Goal: Information Seeking & Learning: Compare options

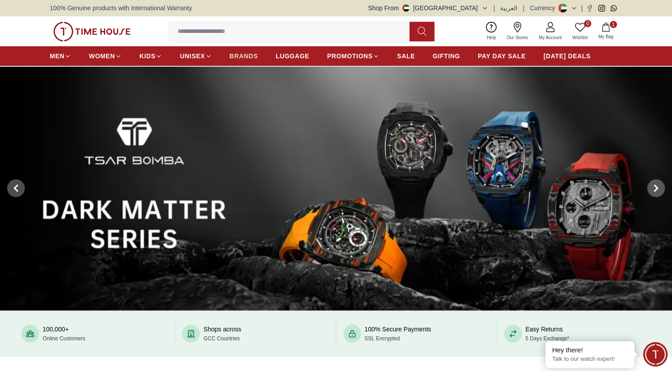
click at [247, 56] on span "BRANDS" at bounding box center [244, 56] width 28 height 9
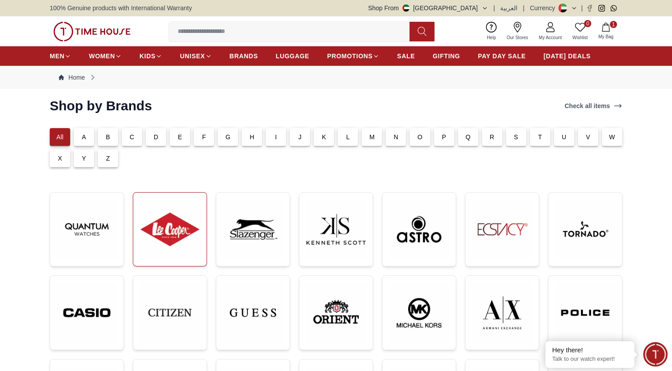
click at [169, 227] on img at bounding box center [169, 229] width 59 height 59
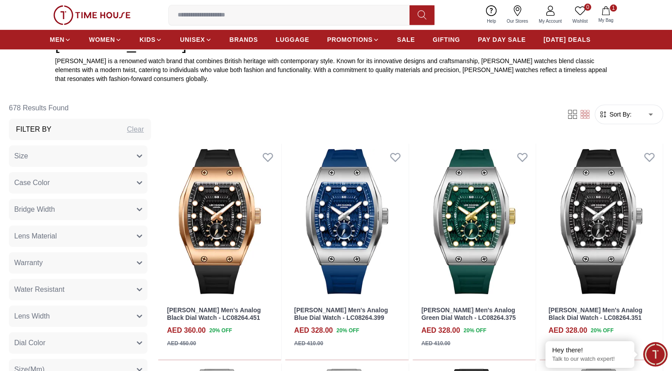
scroll to position [320, 0]
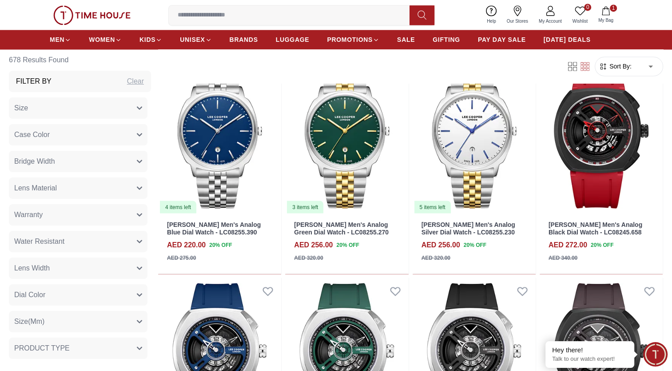
scroll to position [1501, 0]
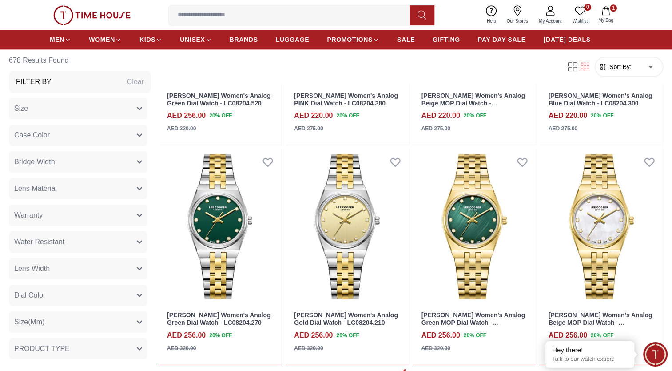
scroll to position [4838, 0]
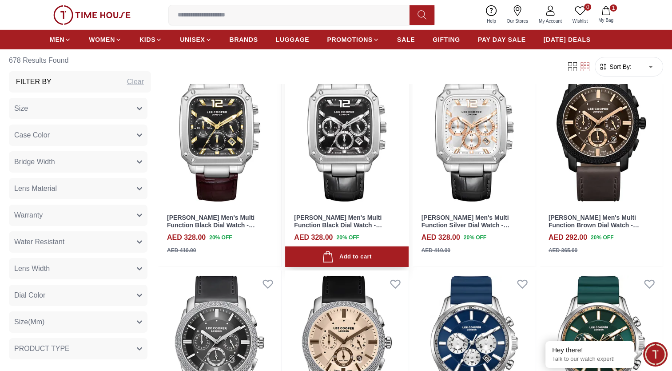
scroll to position [6332, 0]
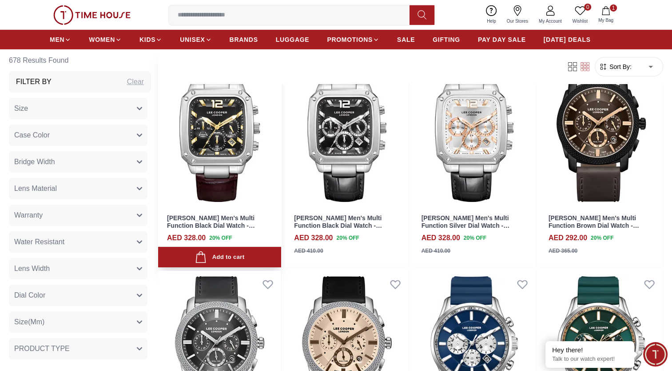
click at [230, 172] on img at bounding box center [219, 130] width 123 height 156
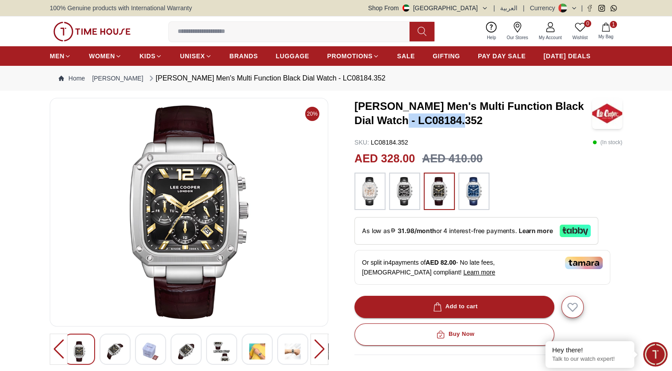
drag, startPoint x: 461, startPoint y: 120, endPoint x: 396, endPoint y: 121, distance: 64.5
click at [396, 121] on h3 "Lee Cooper Men's Multi Function Black Dial Watch - LC08184.352" at bounding box center [474, 113] width 238 height 28
copy h3 "LC08184.352"
click at [462, 123] on h3 "Lee Cooper Men's Multi Function Black Dial Watch - LC08184.352" at bounding box center [474, 113] width 238 height 28
drag, startPoint x: 460, startPoint y: 120, endPoint x: 397, endPoint y: 120, distance: 63.6
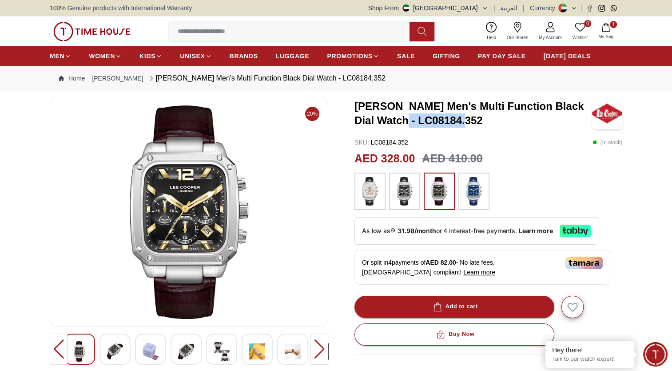
click at [397, 120] on h3 "Lee Cooper Men's Multi Function Black Dial Watch - LC08184.352" at bounding box center [474, 113] width 238 height 28
copy h3 "LC08184.352"
click at [467, 122] on h3 "Lee Cooper Men's Multi Function Black Dial Watch - LC08184.352" at bounding box center [474, 113] width 238 height 28
drag, startPoint x: 463, startPoint y: 121, endPoint x: 397, endPoint y: 116, distance: 66.4
click at [397, 116] on h3 "Lee Cooper Men's Multi Function Black Dial Watch - LC08184.352" at bounding box center [474, 113] width 238 height 28
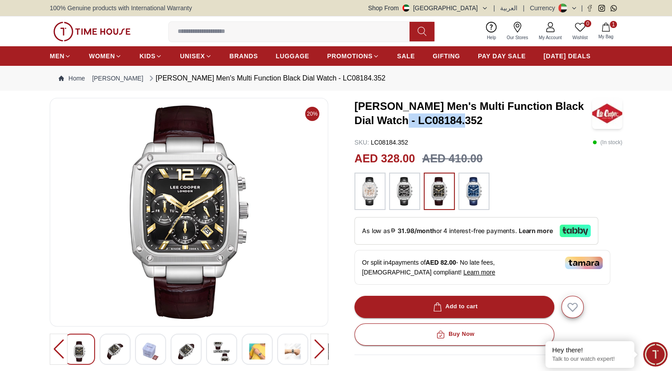
copy h3 "LC08184.352"
click at [476, 191] on img at bounding box center [474, 191] width 22 height 28
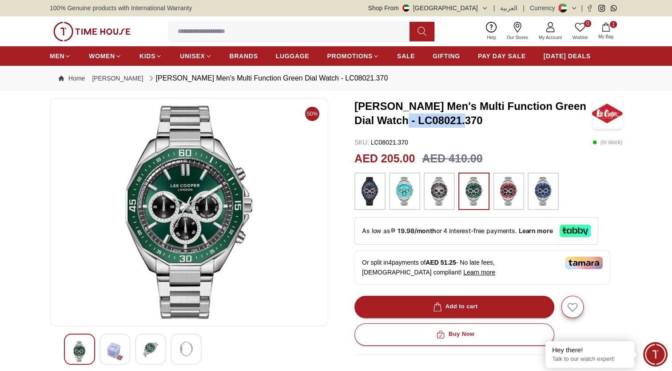
drag, startPoint x: 460, startPoint y: 122, endPoint x: 398, endPoint y: 125, distance: 62.3
click at [398, 125] on h3 "Lee Cooper Men's Multi Function Green Dial Watch - LC08021.370" at bounding box center [474, 113] width 238 height 28
copy h3 "LC08021.370"
click at [498, 56] on span "PAY DAY SALE" at bounding box center [502, 56] width 48 height 9
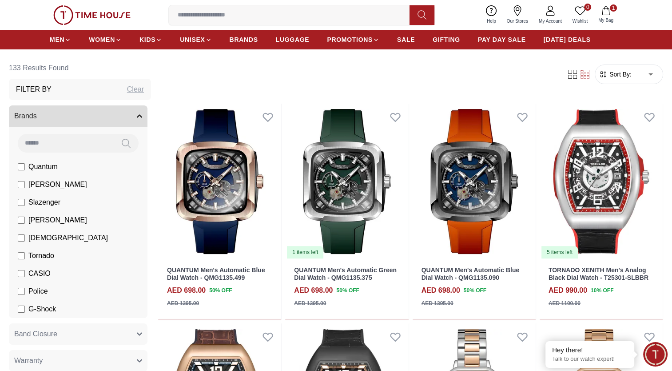
scroll to position [208, 0]
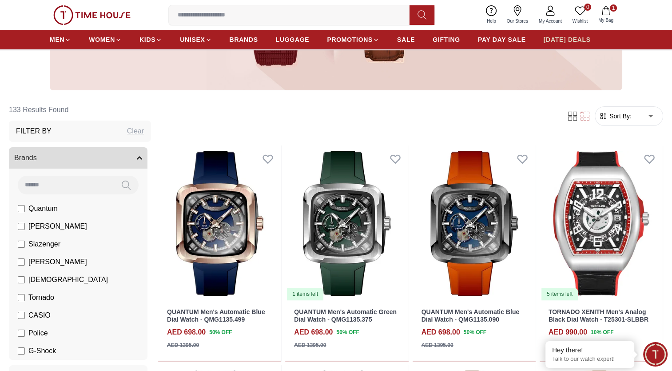
click at [556, 33] on link "[DATE] DEALS" at bounding box center [567, 40] width 47 height 16
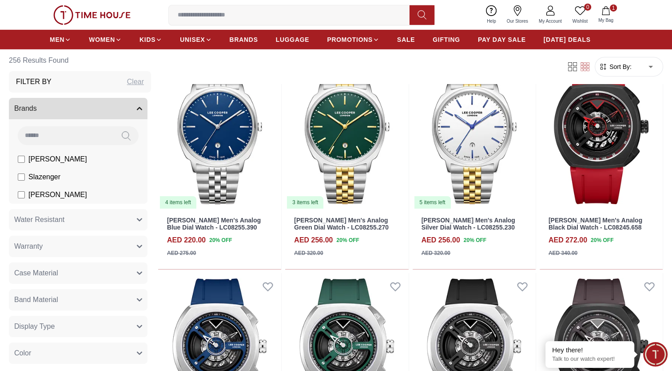
scroll to position [3053, 0]
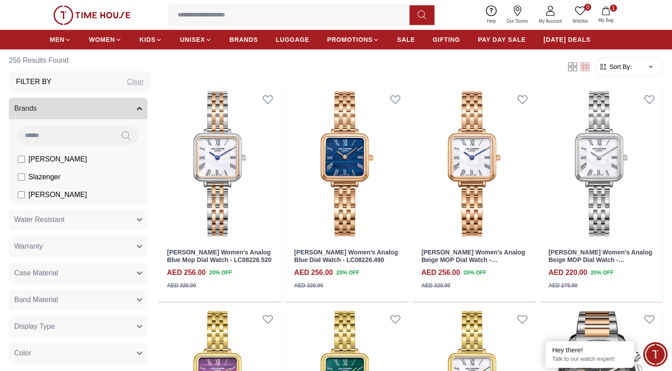
scroll to position [3787, 0]
click at [564, 37] on span "[DATE] DEALS" at bounding box center [567, 39] width 47 height 9
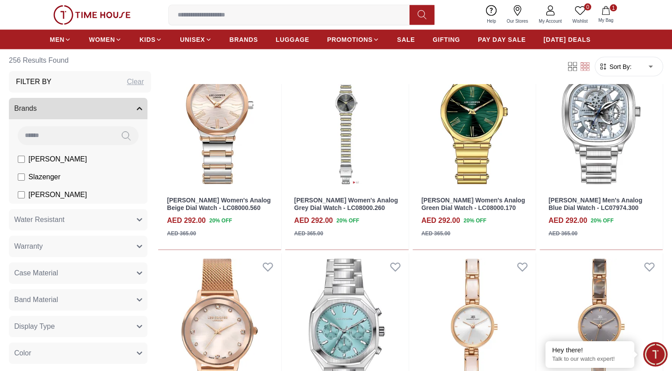
scroll to position [1866, 0]
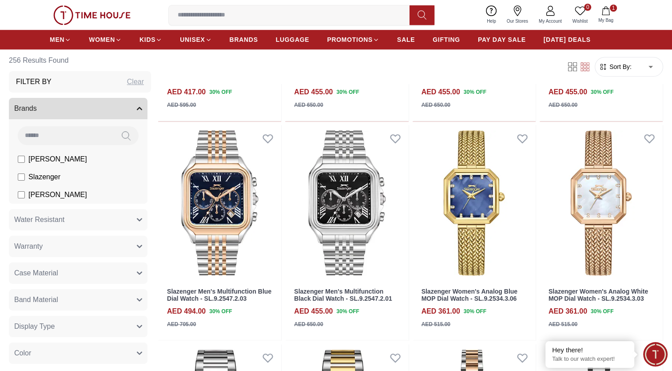
scroll to position [860, 0]
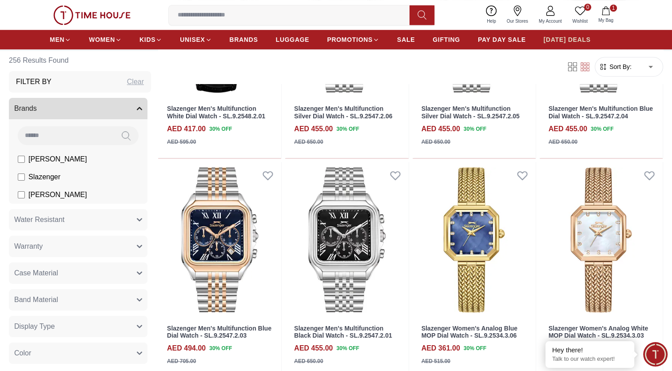
click at [563, 42] on span "[DATE] DEALS" at bounding box center [567, 39] width 47 height 9
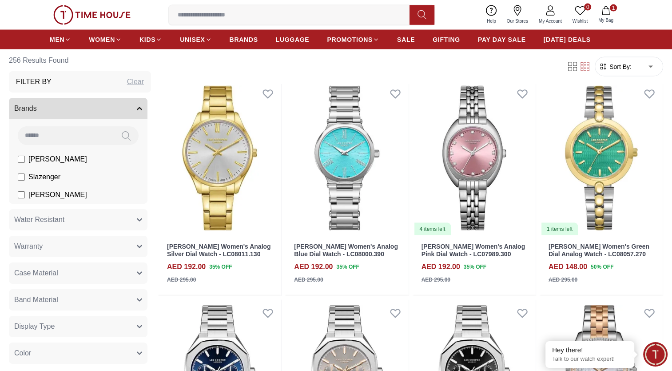
scroll to position [1810, 0]
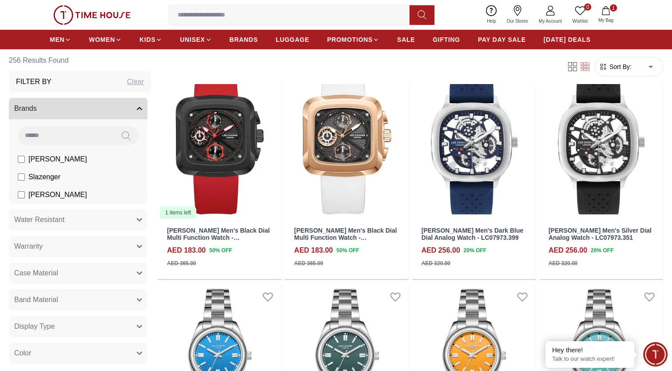
scroll to position [2931, 0]
click at [563, 39] on span "[DATE] DEALS" at bounding box center [567, 39] width 47 height 9
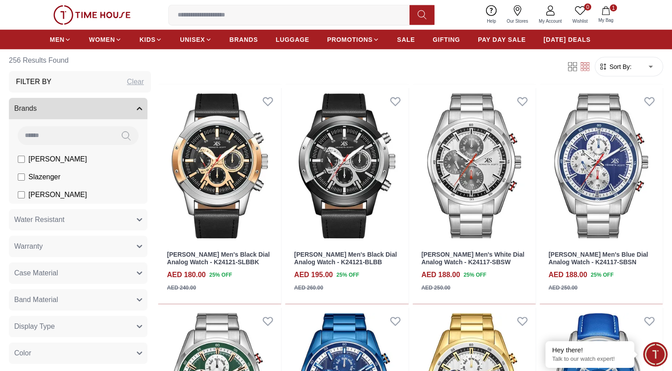
scroll to position [2252, 0]
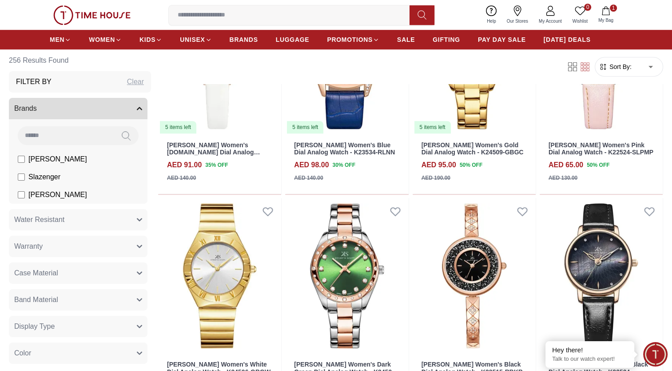
scroll to position [4119, 0]
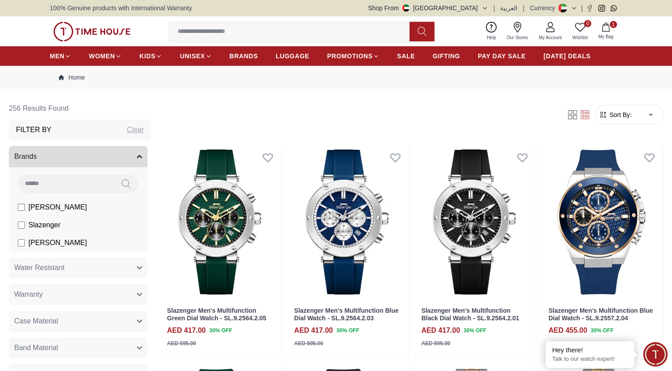
click at [92, 36] on img at bounding box center [91, 32] width 77 height 20
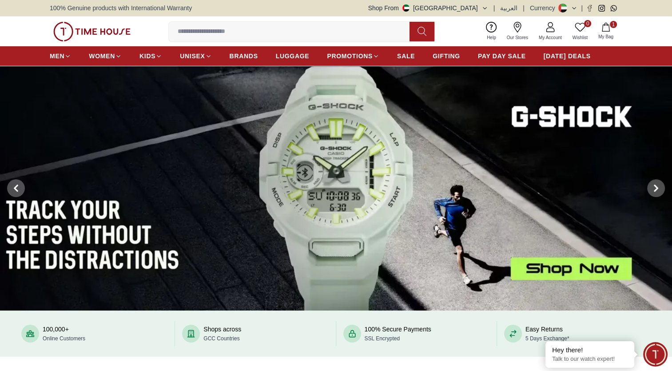
click at [95, 31] on img at bounding box center [91, 32] width 77 height 20
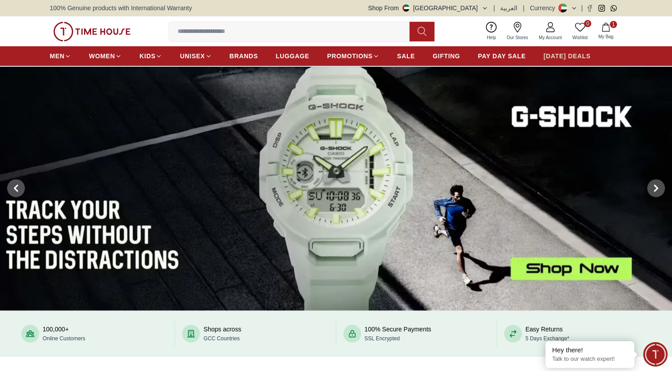
click at [576, 60] on span "[DATE] DEALS" at bounding box center [567, 56] width 47 height 9
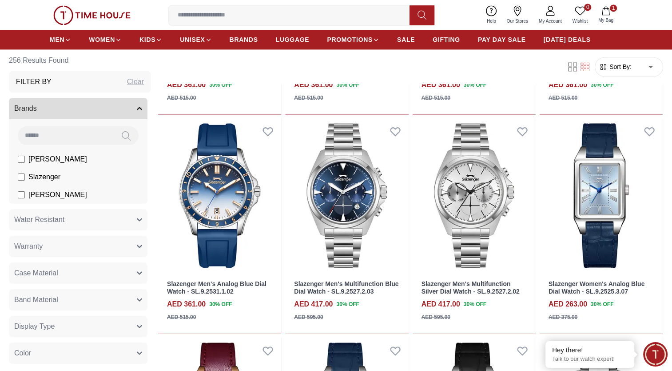
scroll to position [1343, 0]
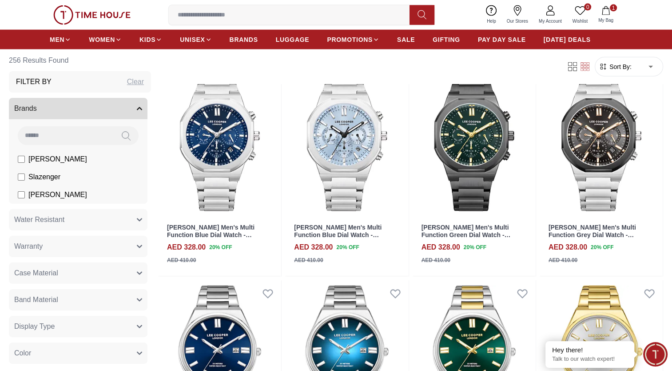
scroll to position [2055, 0]
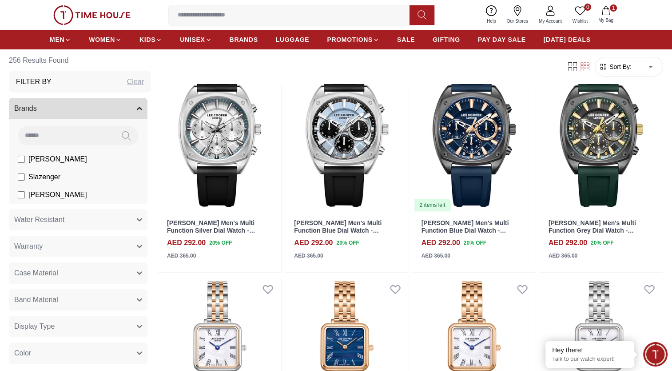
scroll to position [3598, 0]
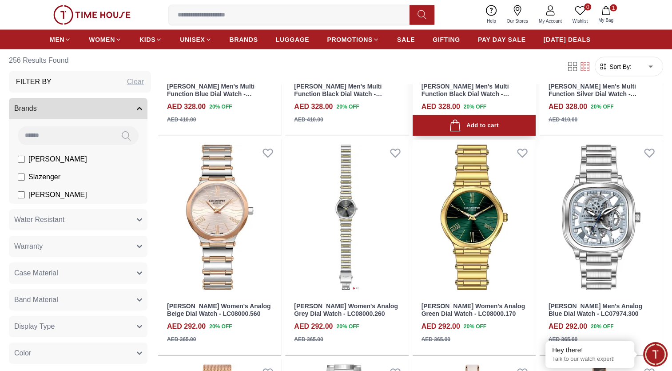
scroll to position [5086, 0]
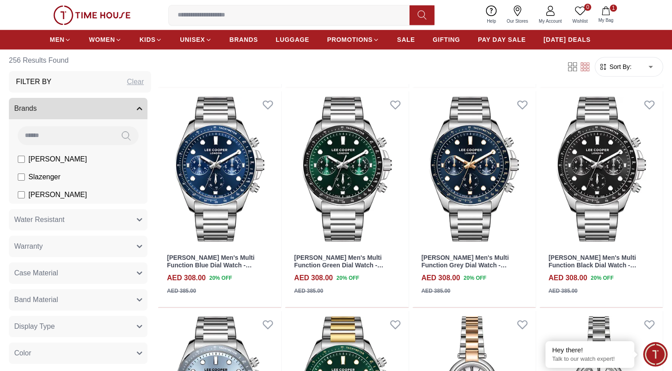
scroll to position [4180, 0]
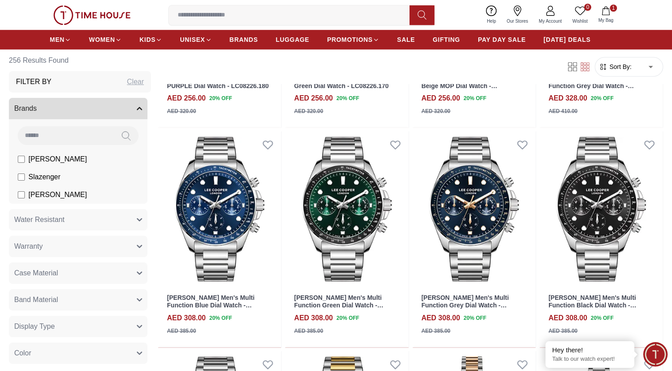
click at [244, 17] on input at bounding box center [293, 15] width 248 height 18
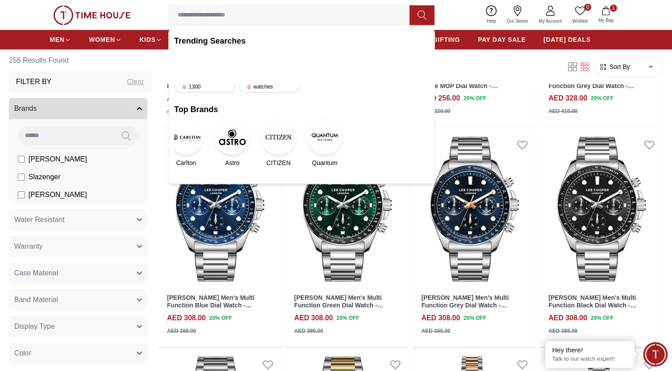
paste input "**********"
type input "**********"
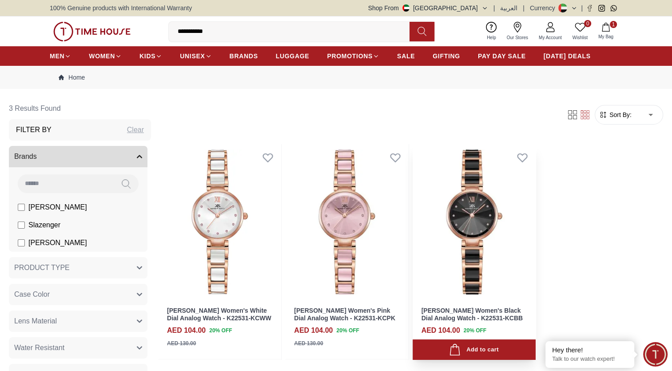
click at [491, 233] on img at bounding box center [474, 222] width 123 height 156
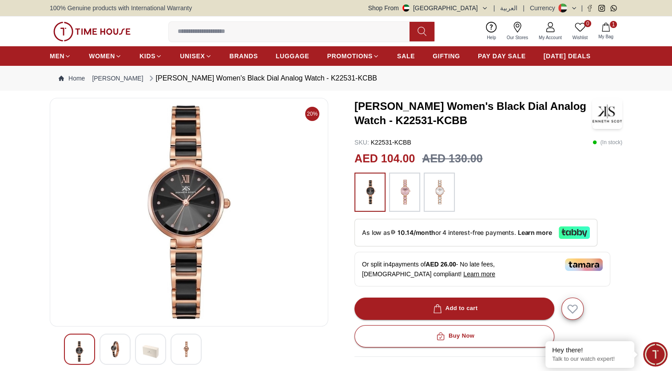
click at [231, 27] on input at bounding box center [293, 32] width 248 height 18
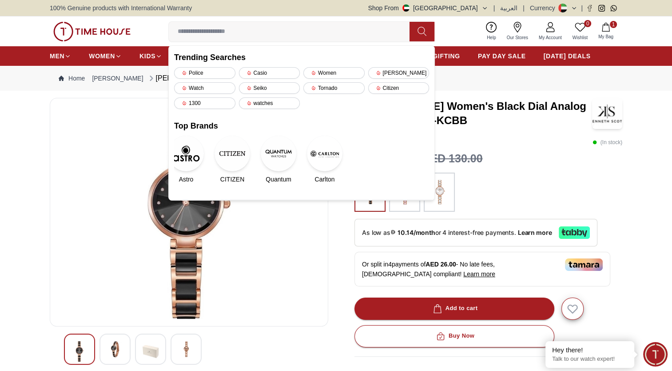
paste input "**********"
type input "**********"
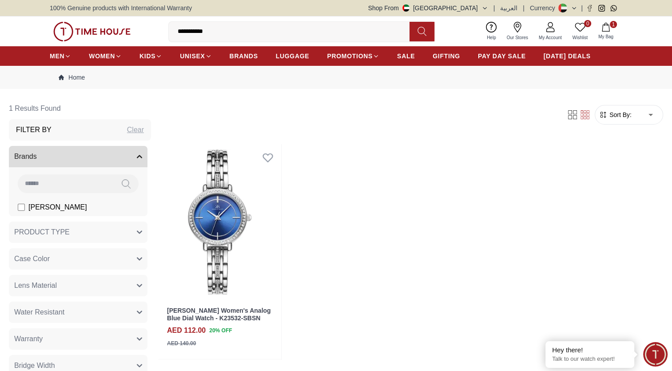
click at [102, 31] on img at bounding box center [91, 32] width 77 height 20
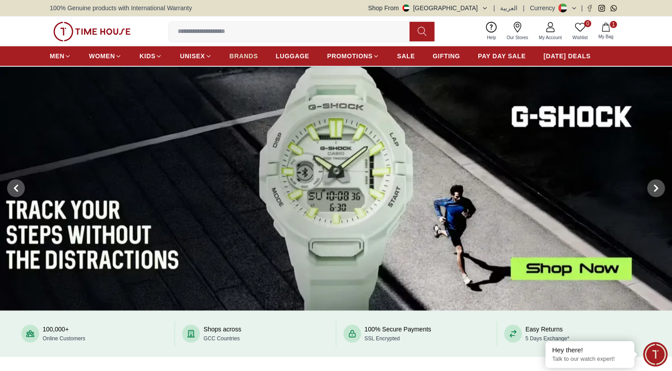
click at [244, 54] on span "BRANDS" at bounding box center [244, 56] width 28 height 9
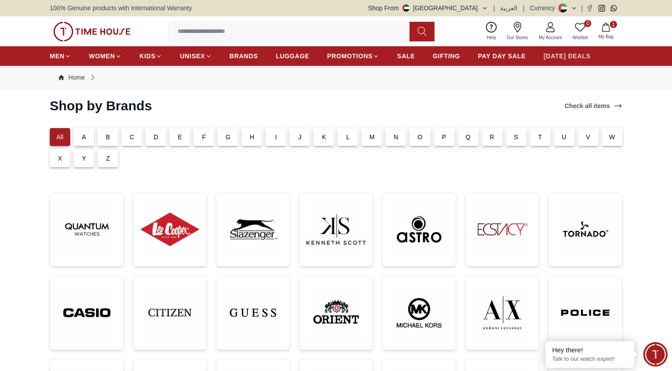
click at [571, 54] on span "[DATE] DEALS" at bounding box center [567, 56] width 47 height 9
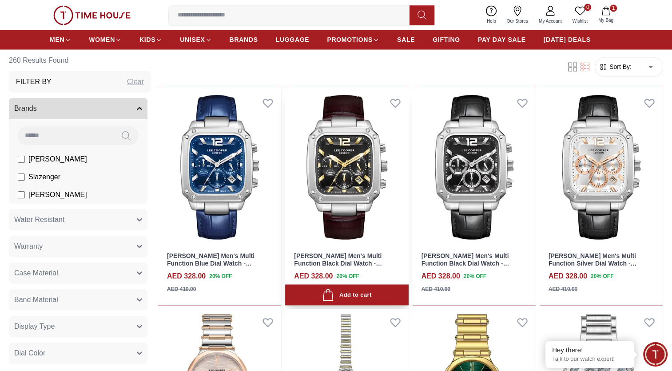
scroll to position [4878, 0]
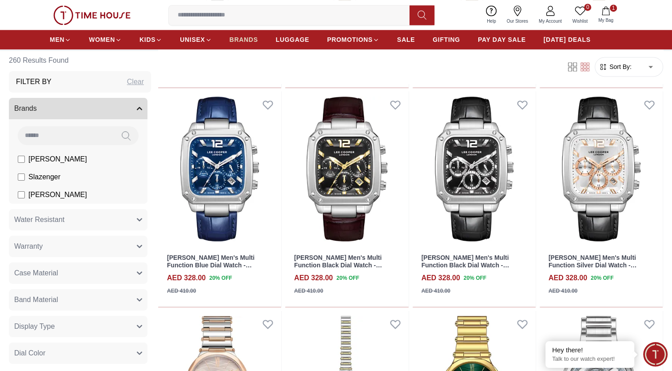
click at [246, 39] on span "BRANDS" at bounding box center [244, 39] width 28 height 9
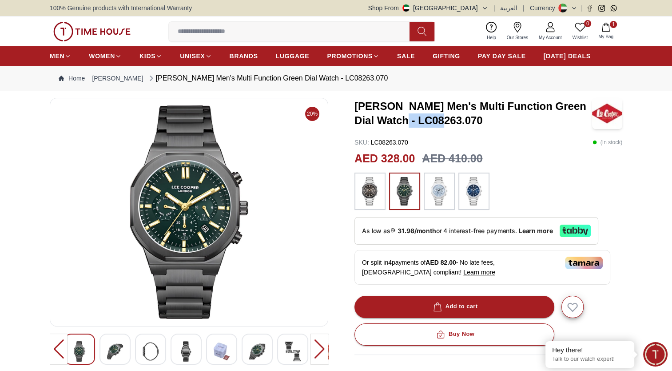
drag, startPoint x: 439, startPoint y: 118, endPoint x: 398, endPoint y: 120, distance: 40.9
click at [398, 120] on h3 "[PERSON_NAME] Men's Multi Function Green Dial Watch - LC08263.070" at bounding box center [474, 113] width 238 height 28
copy h3 "LC08263"
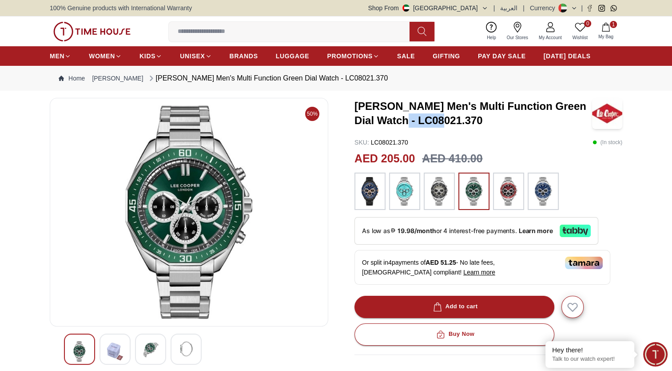
drag, startPoint x: 440, startPoint y: 118, endPoint x: 398, endPoint y: 120, distance: 41.4
click at [398, 120] on h3 "[PERSON_NAME] Men's Multi Function Green Dial Watch - LC08021.370" at bounding box center [474, 113] width 238 height 28
copy h3 "LC08021"
click at [245, 56] on span "BRANDS" at bounding box center [244, 56] width 28 height 9
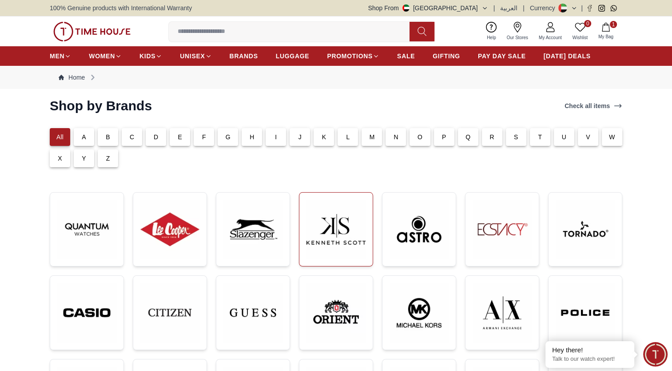
click at [327, 224] on img at bounding box center [336, 229] width 59 height 59
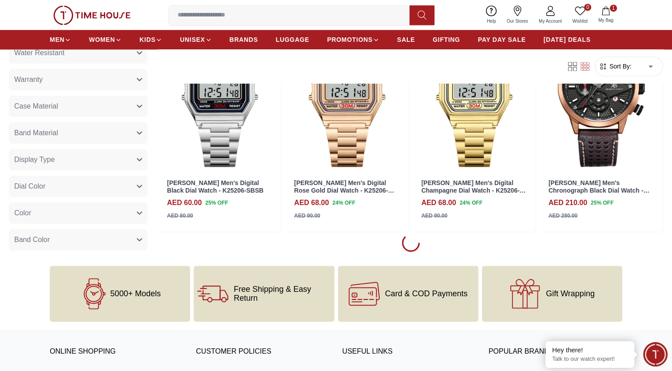
scroll to position [1333, 0]
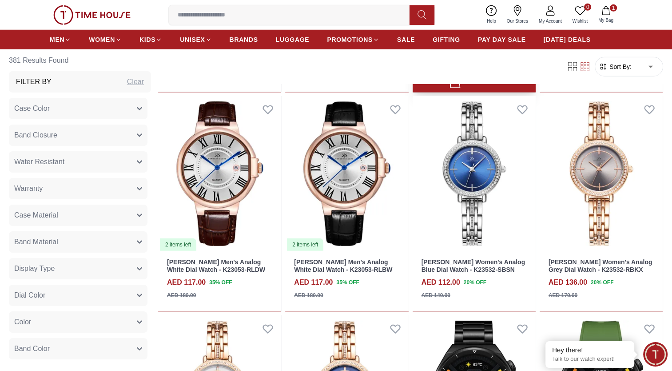
scroll to position [2558, 0]
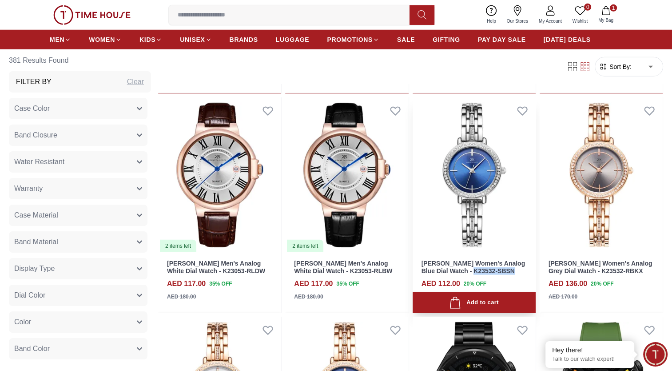
drag, startPoint x: 515, startPoint y: 272, endPoint x: 475, endPoint y: 272, distance: 40.0
click at [475, 272] on h3 "[PERSON_NAME] Women's Analog Blue Dial Watch - K23532-SBSN" at bounding box center [474, 267] width 105 height 15
copy link "K23532-SBSN"
click at [524, 272] on h3 "[PERSON_NAME] Women's Analog Blue Dial Watch - K23532-SBSN" at bounding box center [474, 267] width 105 height 15
drag, startPoint x: 516, startPoint y: 272, endPoint x: 475, endPoint y: 272, distance: 40.9
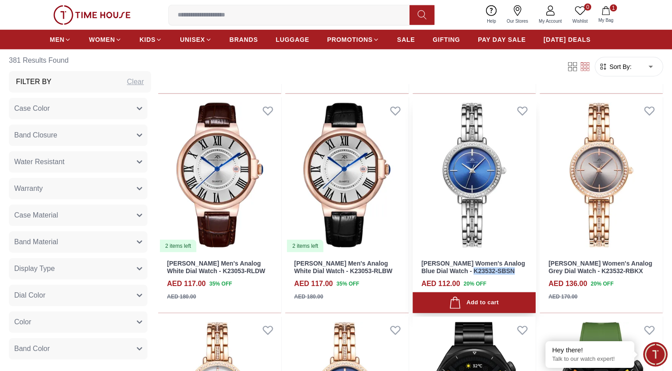
click at [475, 272] on h3 "Kenneth Scott Women's Analog Blue Dial Watch - K23532-SBSN" at bounding box center [474, 267] width 105 height 15
copy link "K23532-SBSN"
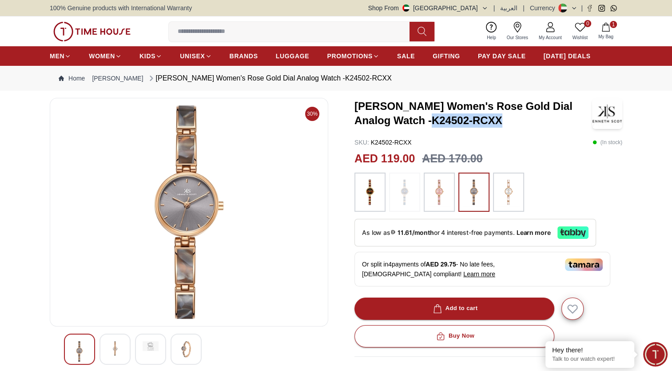
drag, startPoint x: 503, startPoint y: 119, endPoint x: 435, endPoint y: 122, distance: 68.5
click at [435, 122] on h3 "Kenneth Scott Women's Rose Gold Dial Analog Watch -K24502-RCXX" at bounding box center [474, 113] width 238 height 28
copy h3 "K24502-RCXX"
click at [232, 33] on input at bounding box center [293, 32] width 248 height 18
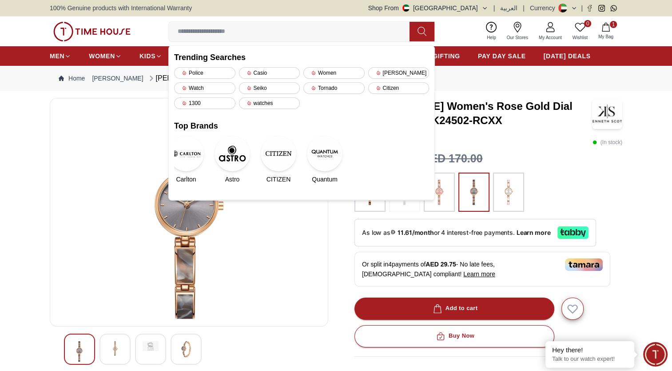
paste input "**********"
type input "**********"
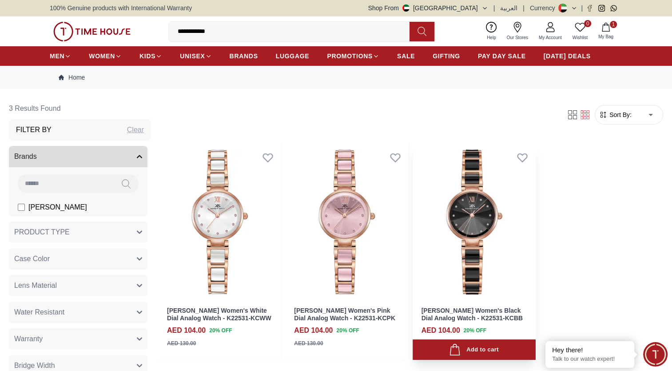
click at [473, 225] on img at bounding box center [474, 222] width 123 height 156
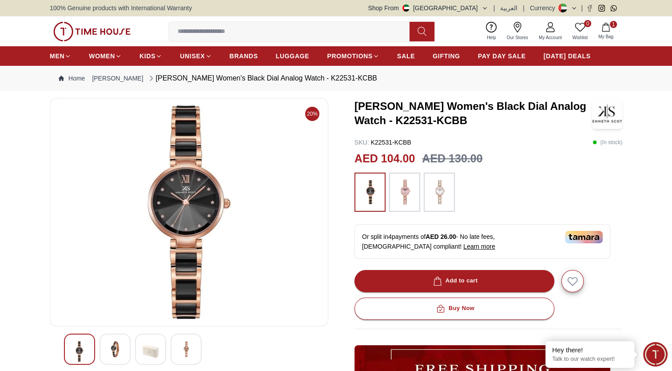
click at [473, 225] on div "Or split in 4 payments of AED 26.00 - No late fees, Sharia compliant! Learn more" at bounding box center [483, 241] width 256 height 35
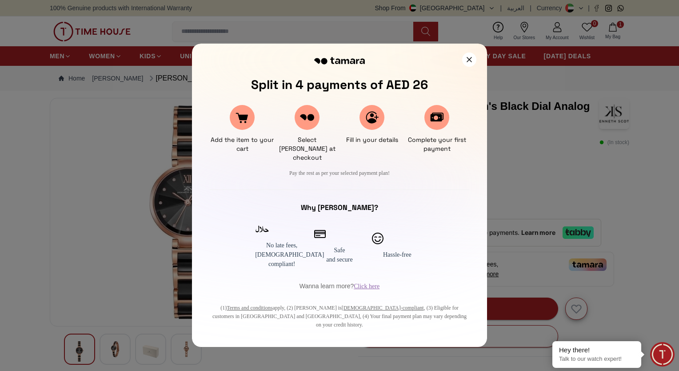
click at [633, 176] on div at bounding box center [339, 185] width 679 height 371
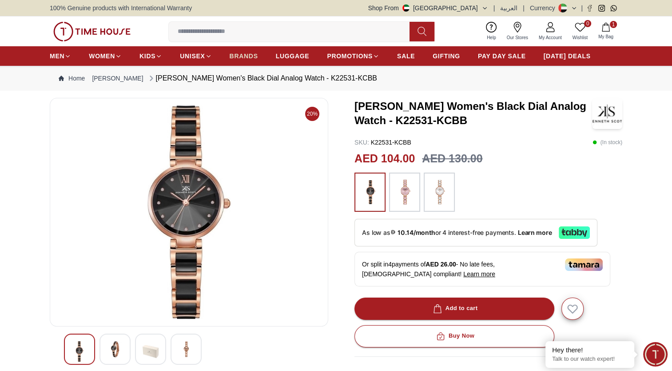
click at [241, 55] on span "BRANDS" at bounding box center [244, 56] width 28 height 9
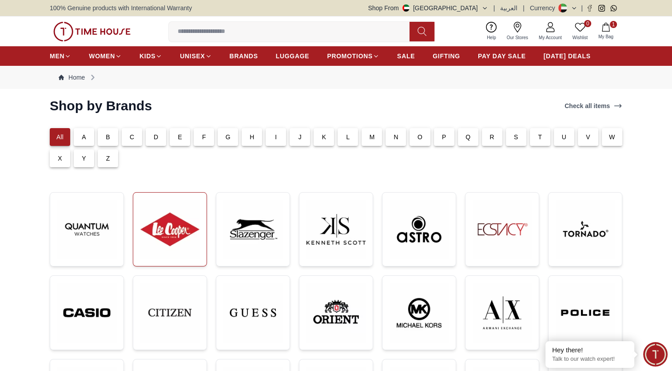
click at [176, 224] on img at bounding box center [169, 229] width 59 height 59
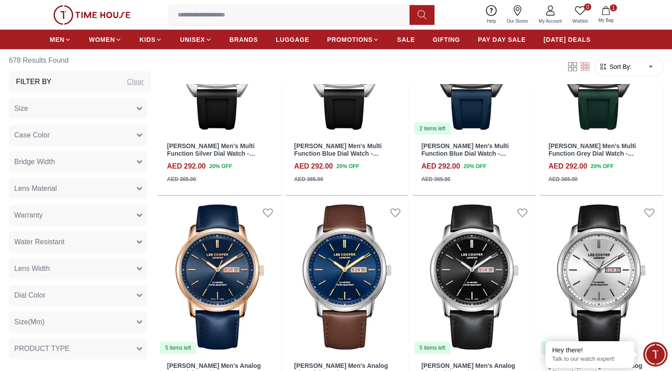
scroll to position [2273, 0]
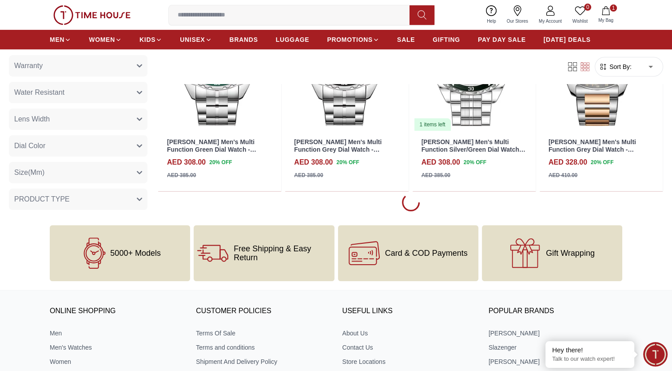
scroll to position [3572, 0]
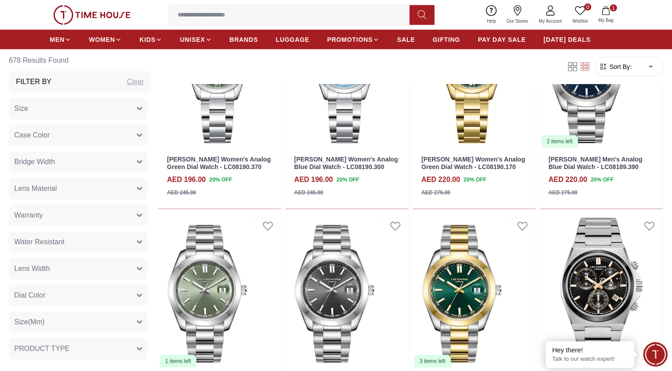
scroll to position [5518, 0]
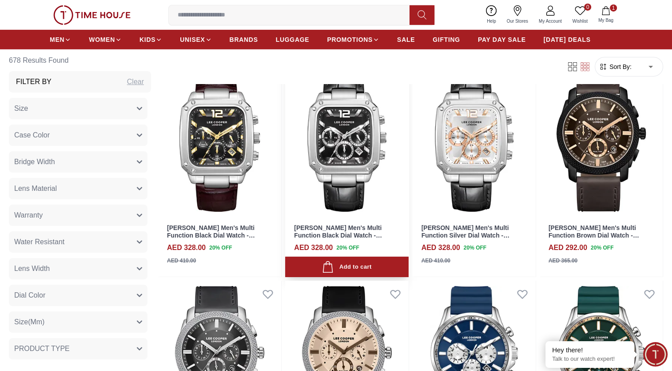
scroll to position [6322, 0]
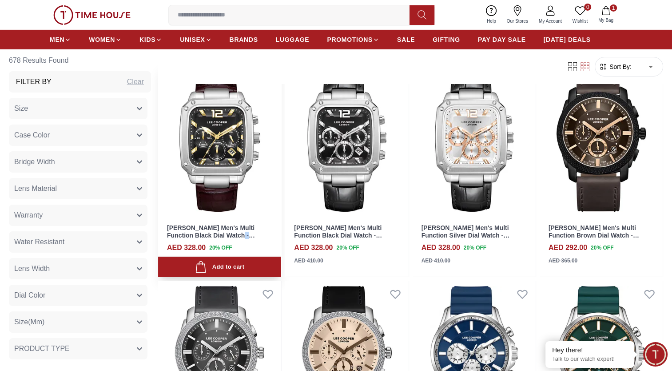
drag, startPoint x: 263, startPoint y: 237, endPoint x: 222, endPoint y: 237, distance: 40.4
click at [222, 237] on h3 "Lee Cooper Men's Multi Function Black Dial Watch - LC08184.352" at bounding box center [219, 231] width 105 height 15
copy link "LC08184.352"
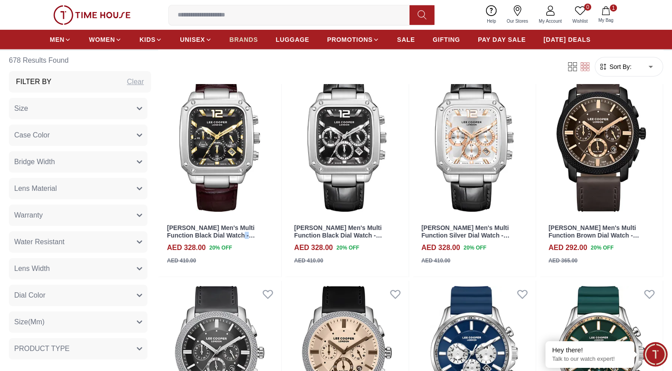
click at [249, 40] on span "BRANDS" at bounding box center [244, 39] width 28 height 9
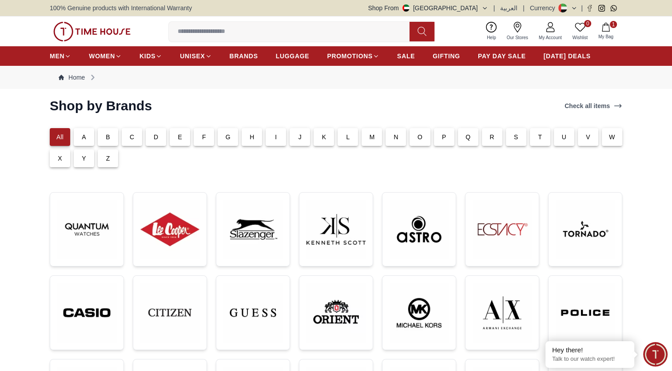
click at [478, 9] on button "Shop From UAE" at bounding box center [428, 8] width 120 height 9
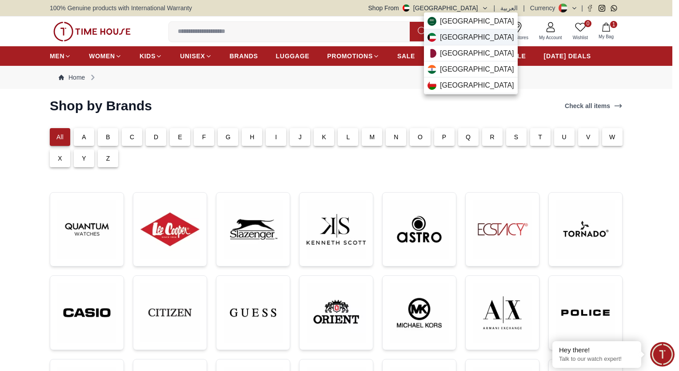
click at [452, 40] on span "Kuwait" at bounding box center [477, 37] width 74 height 11
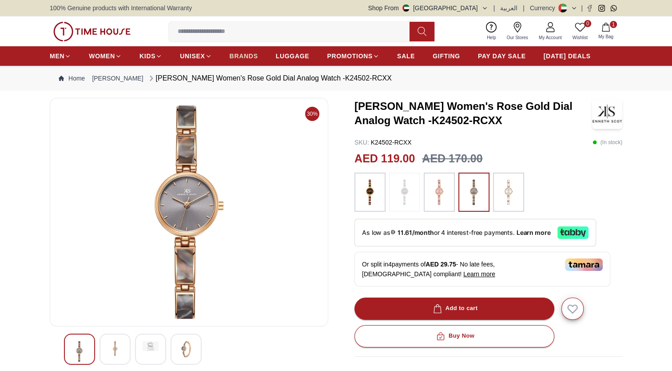
click at [244, 55] on span "BRANDS" at bounding box center [244, 56] width 28 height 9
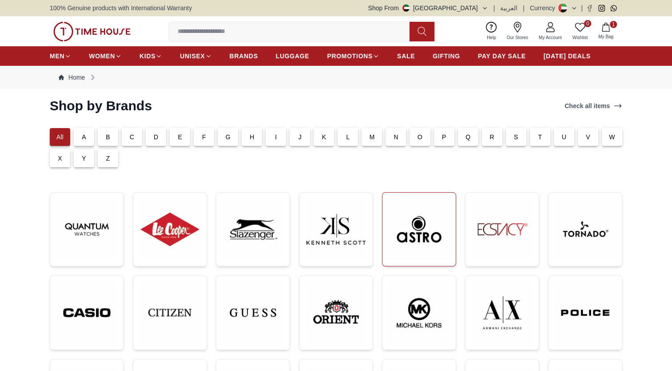
scroll to position [55, 0]
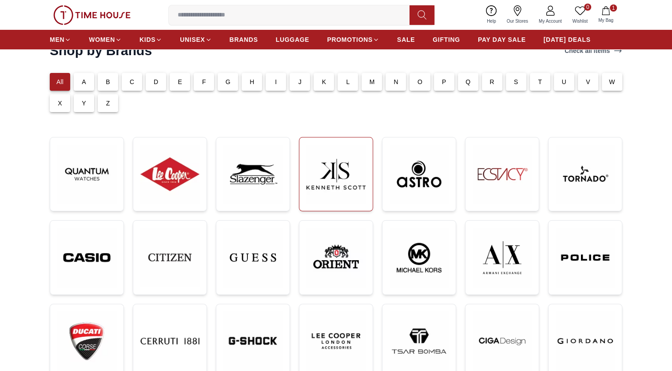
click at [334, 159] on img at bounding box center [336, 173] width 59 height 59
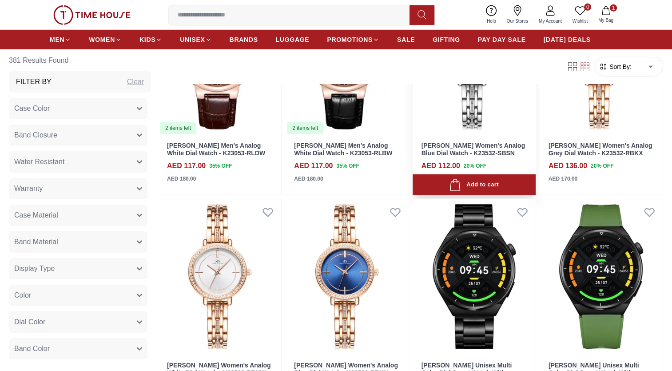
scroll to position [2702, 0]
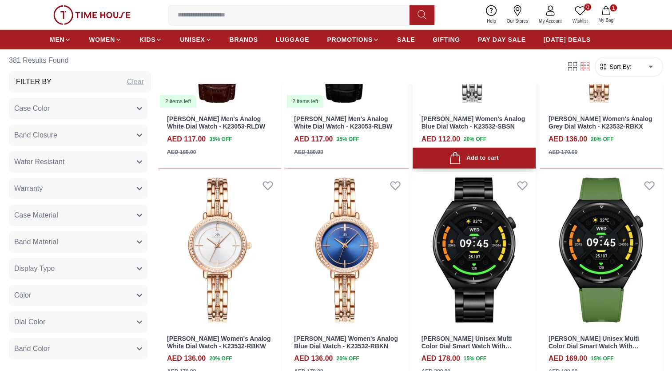
click at [478, 106] on img at bounding box center [474, 31] width 123 height 156
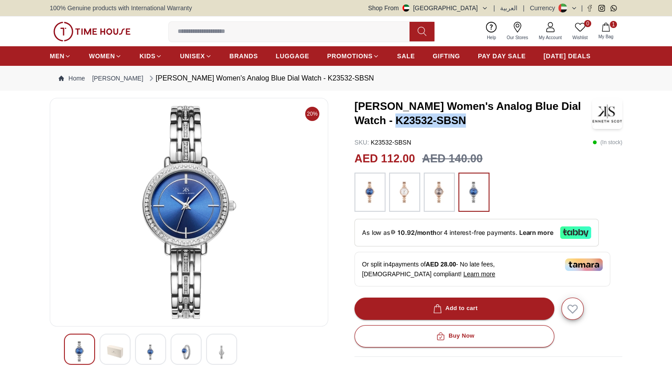
drag, startPoint x: 464, startPoint y: 120, endPoint x: 396, endPoint y: 122, distance: 68.0
click at [396, 122] on h3 "[PERSON_NAME] Women's Analog Blue Dial Watch - K23532-SBSN" at bounding box center [474, 113] width 238 height 28
copy h3 "K23532-SBSN"
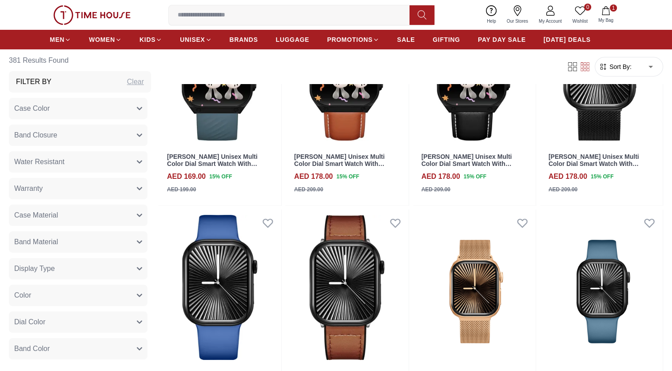
scroll to position [3369, 0]
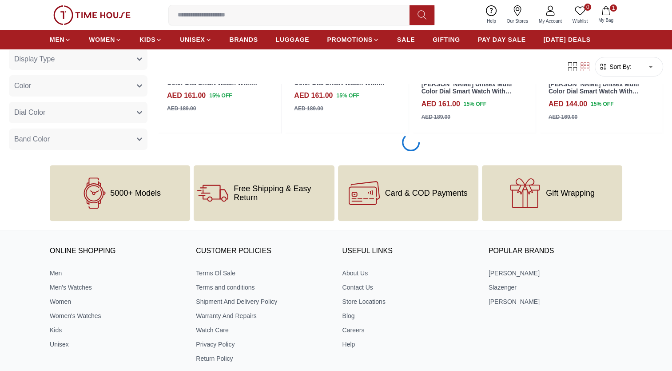
scroll to position [3627, 0]
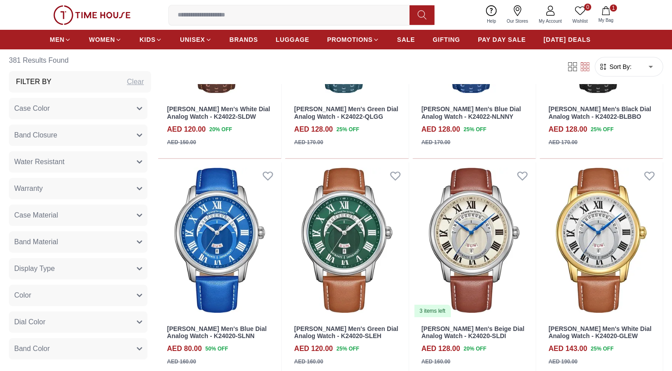
scroll to position [6685, 0]
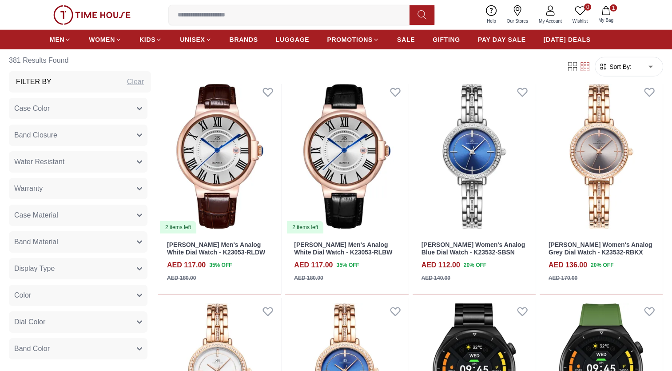
scroll to position [2577, 0]
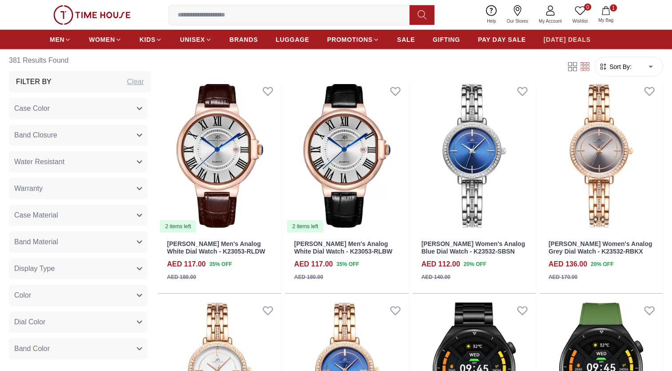
click at [562, 37] on span "[DATE] DEALS" at bounding box center [567, 39] width 47 height 9
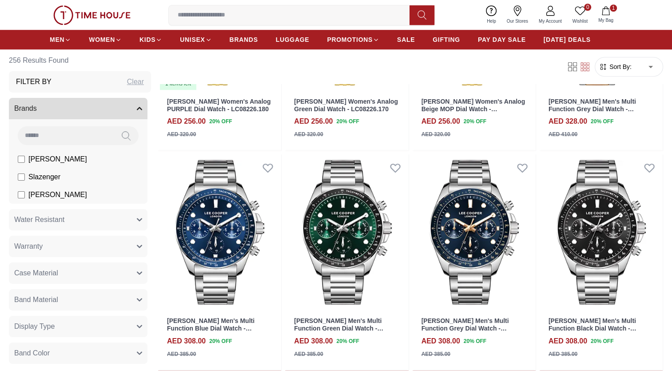
scroll to position [4274, 0]
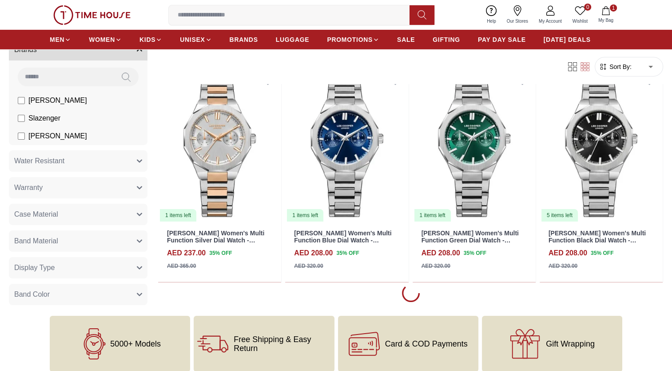
scroll to position [6562, 0]
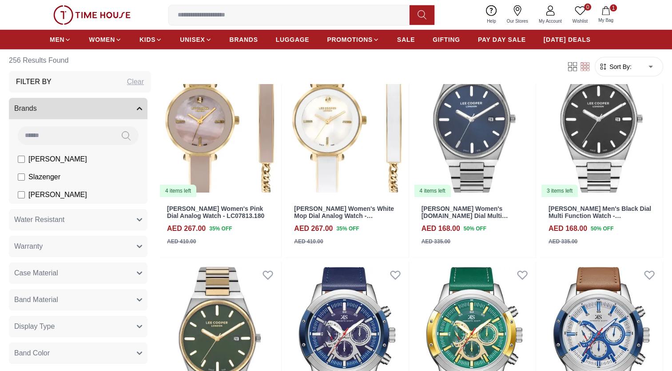
scroll to position [9649, 0]
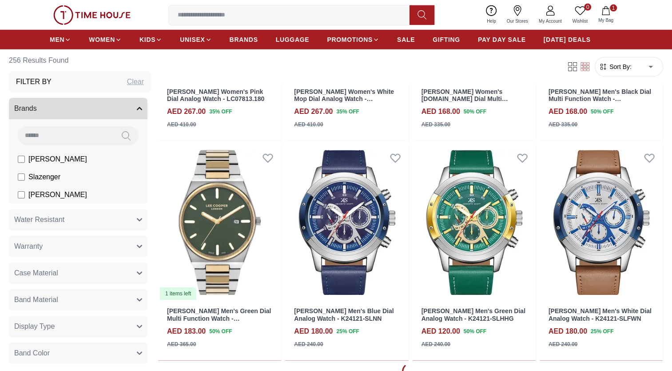
scroll to position [9835, 0]
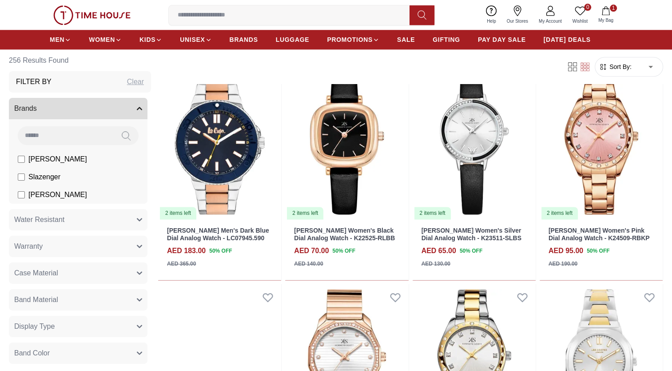
scroll to position [11278, 0]
